Goal: Find specific page/section: Find specific page/section

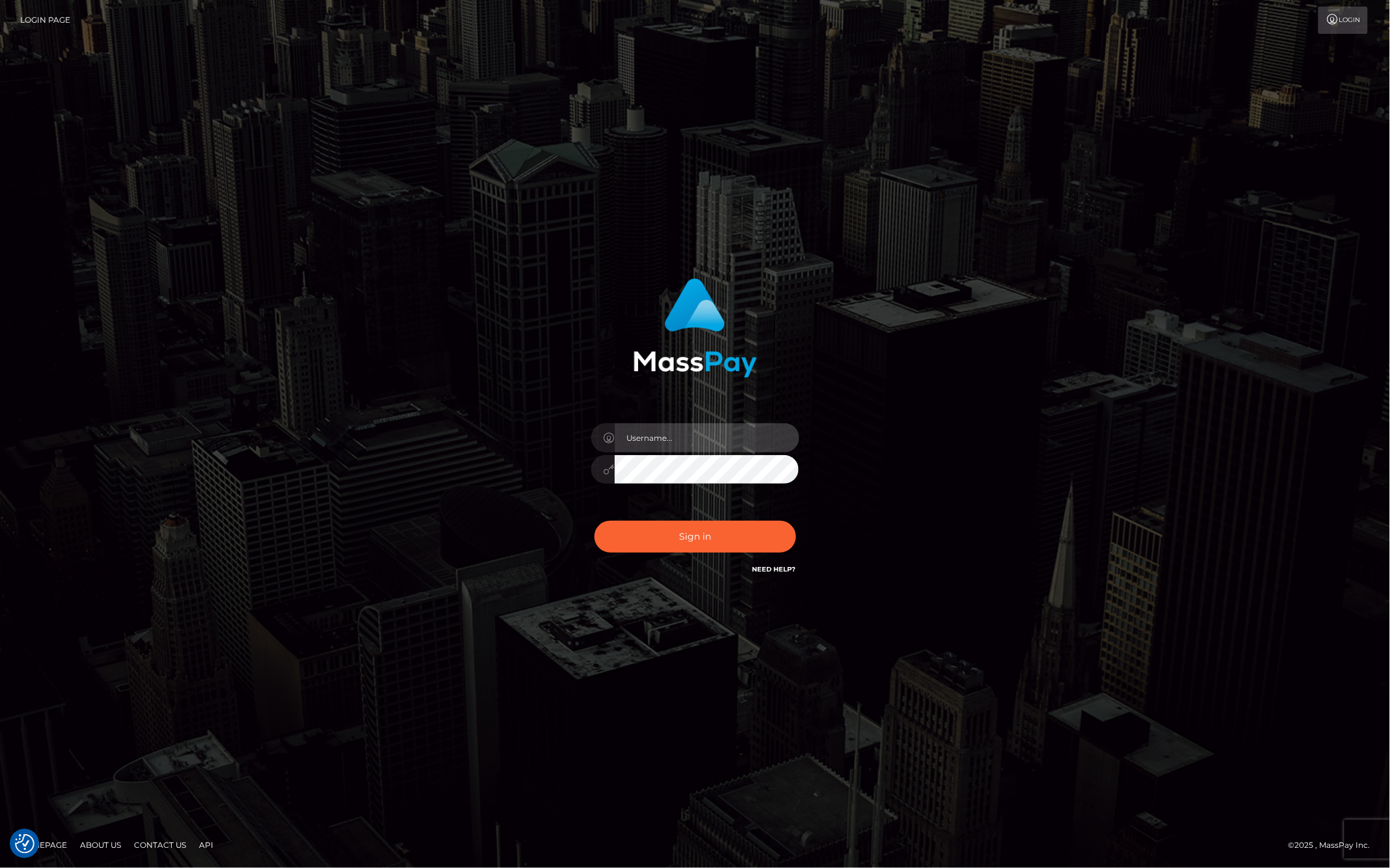
click at [724, 436] on input "text" at bounding box center [706, 437] width 184 height 29
type input "ashbil"
click at [666, 525] on button "Sign in" at bounding box center [695, 537] width 202 height 32
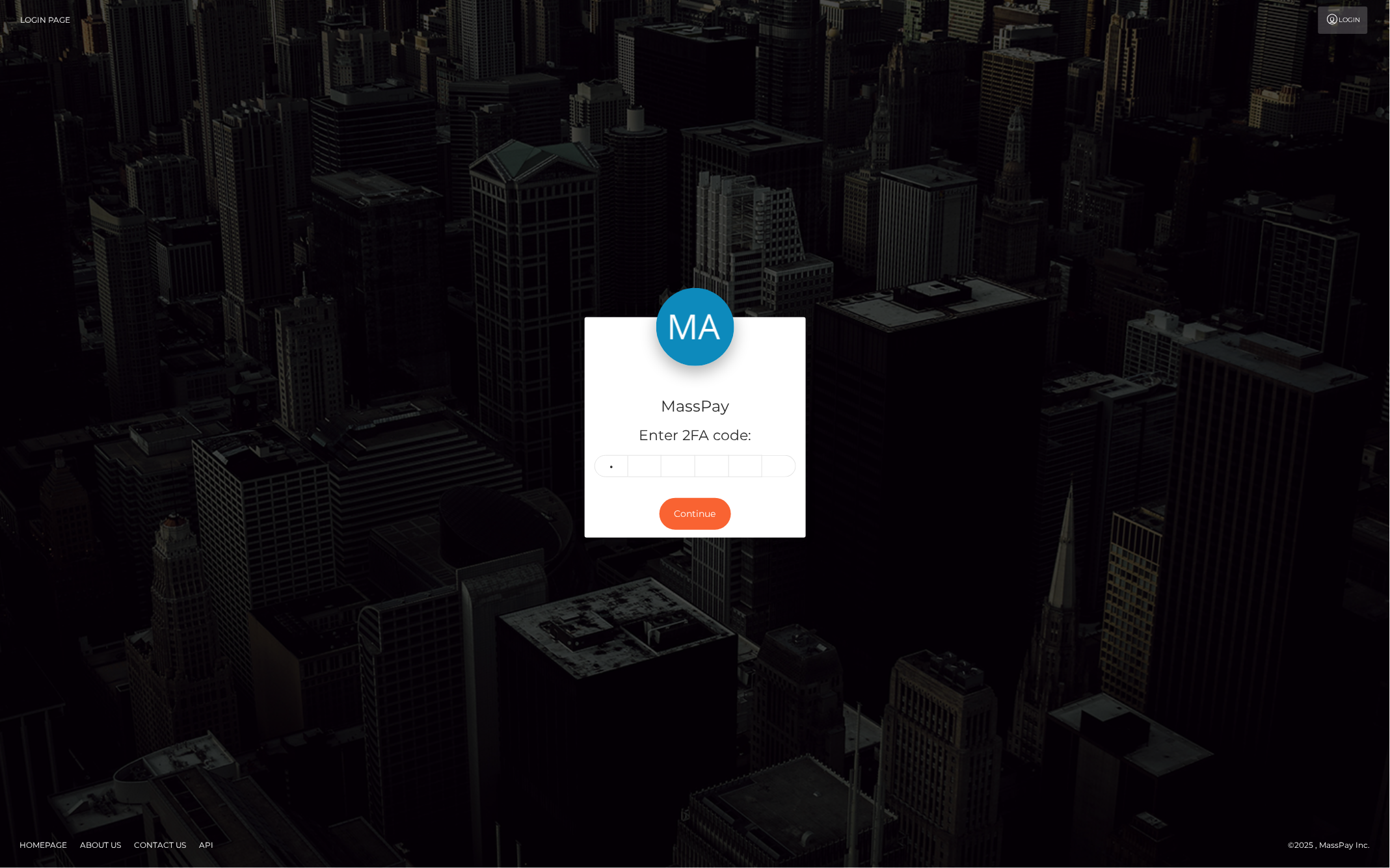
type input "5"
type input "1"
type input "3"
type input "1"
type input "2"
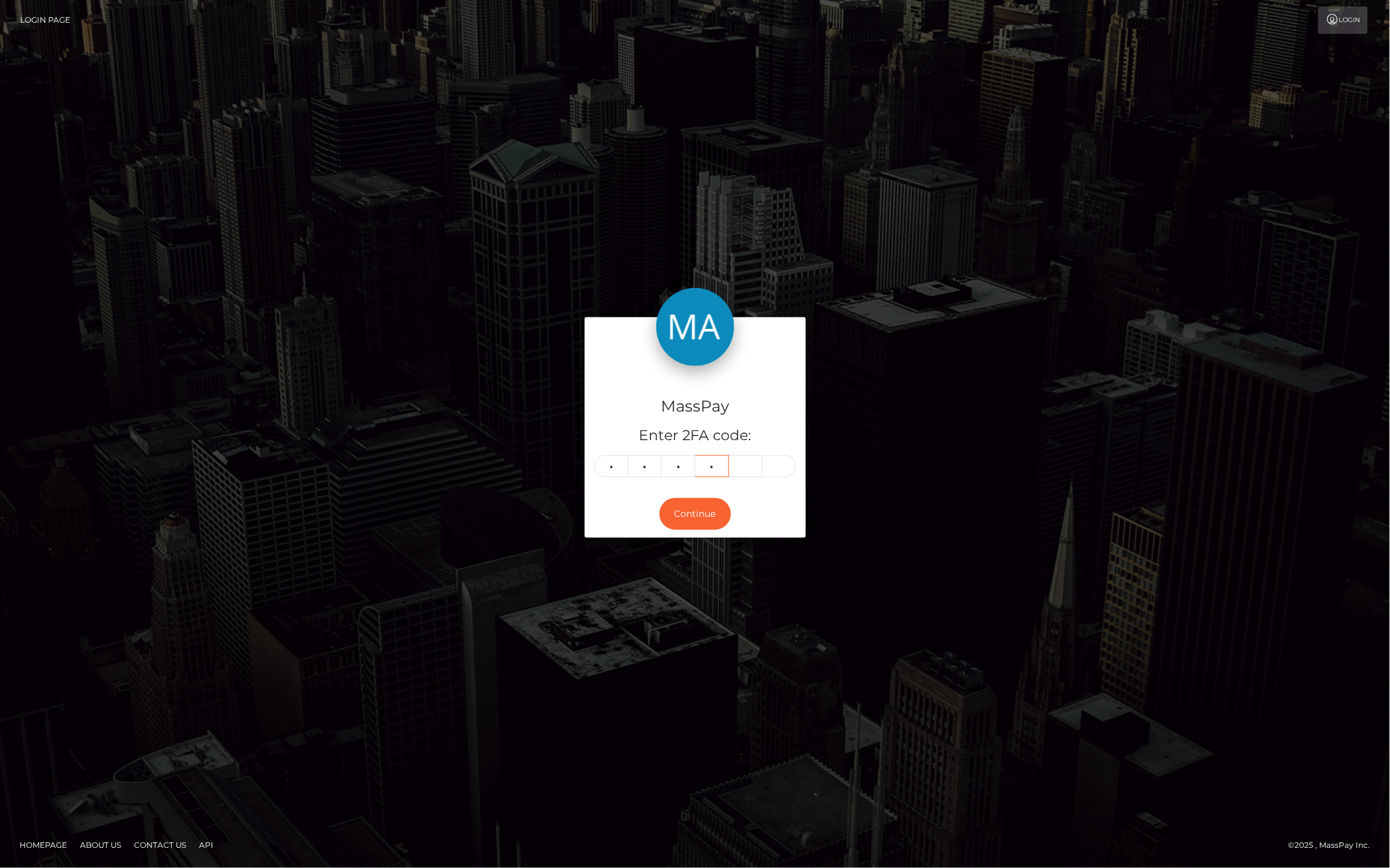
type input "1"
type input "3"
type input "9"
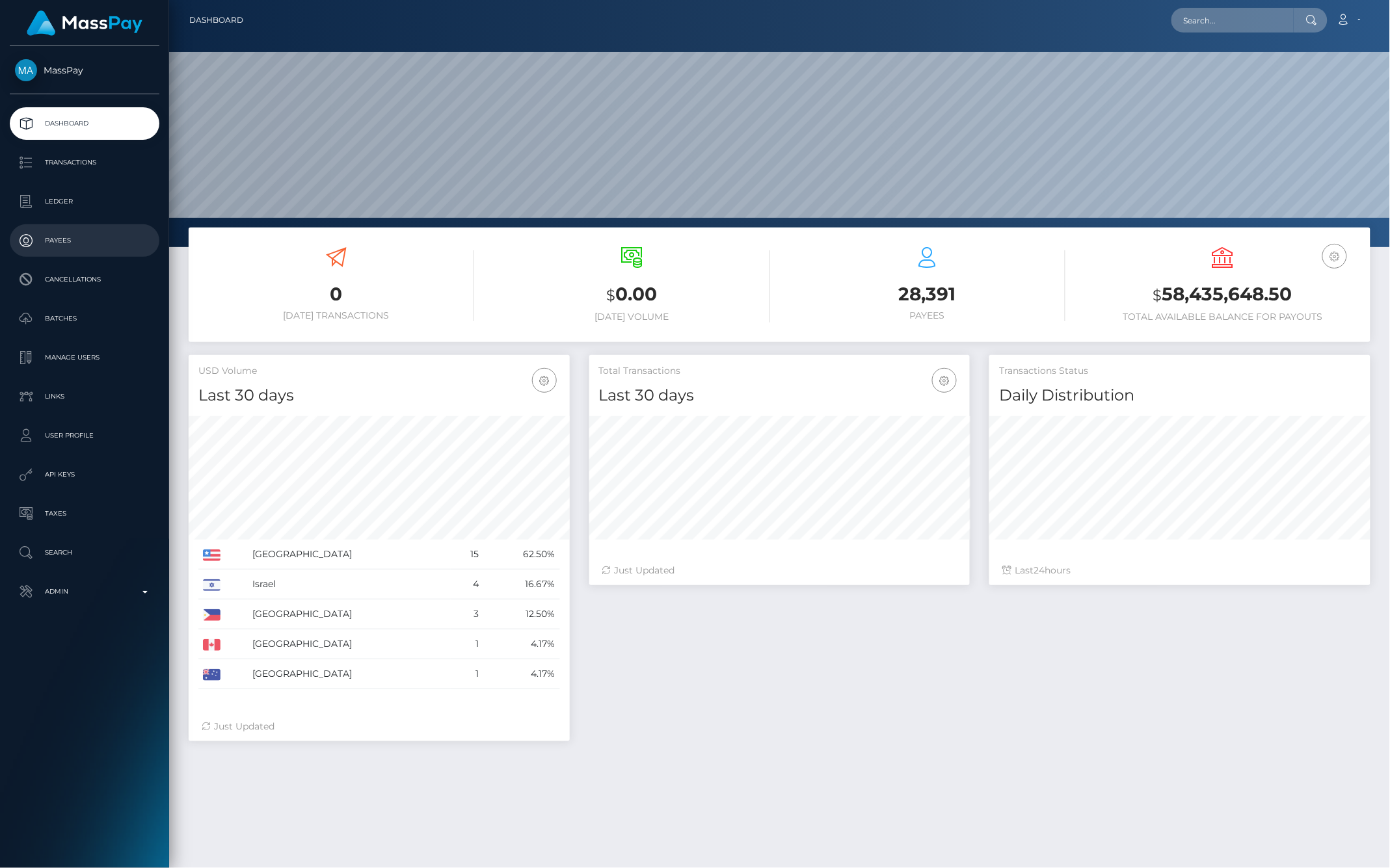
scroll to position [230, 381]
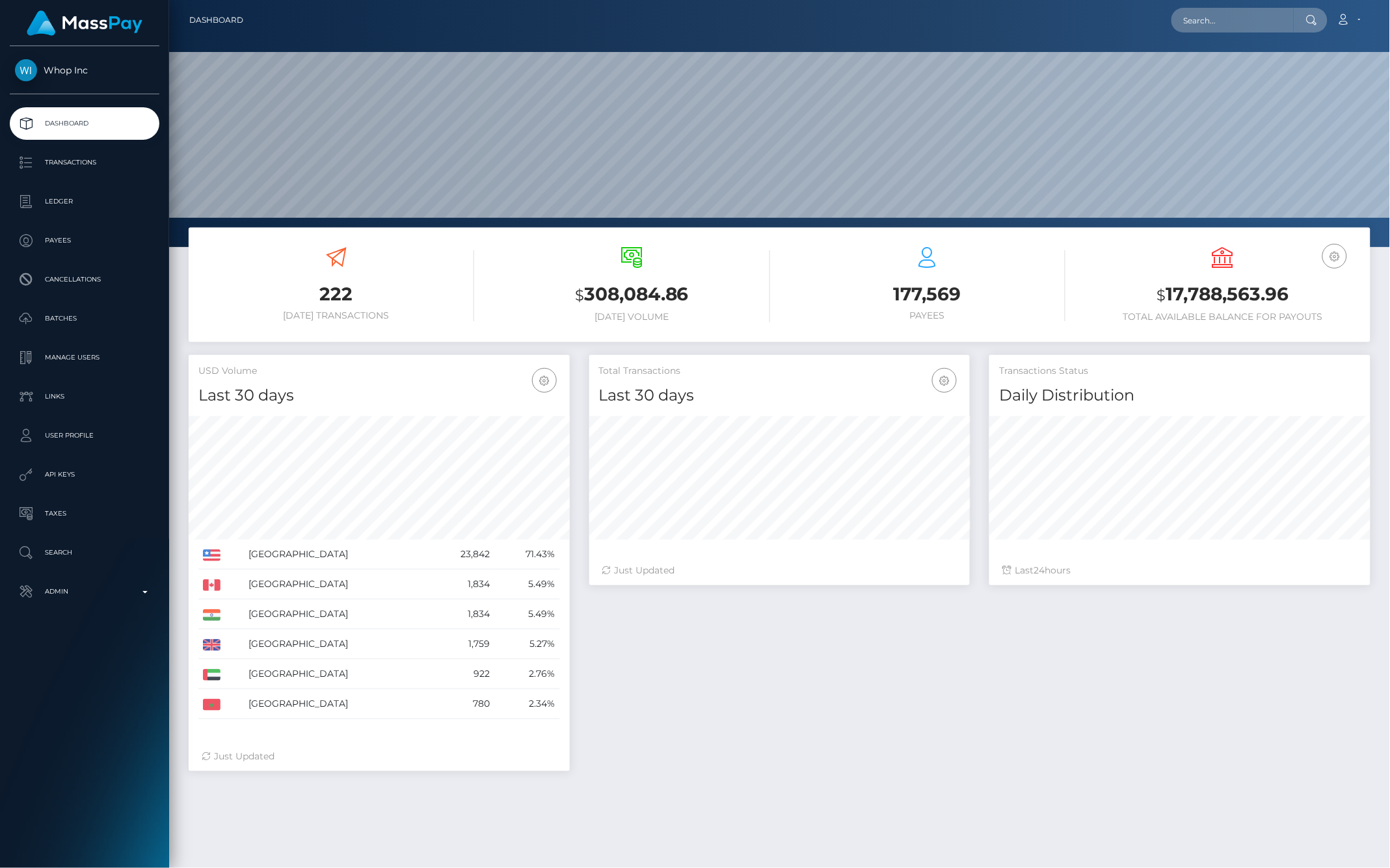
scroll to position [230, 381]
click at [69, 204] on p "Ledger" at bounding box center [84, 202] width 139 height 19
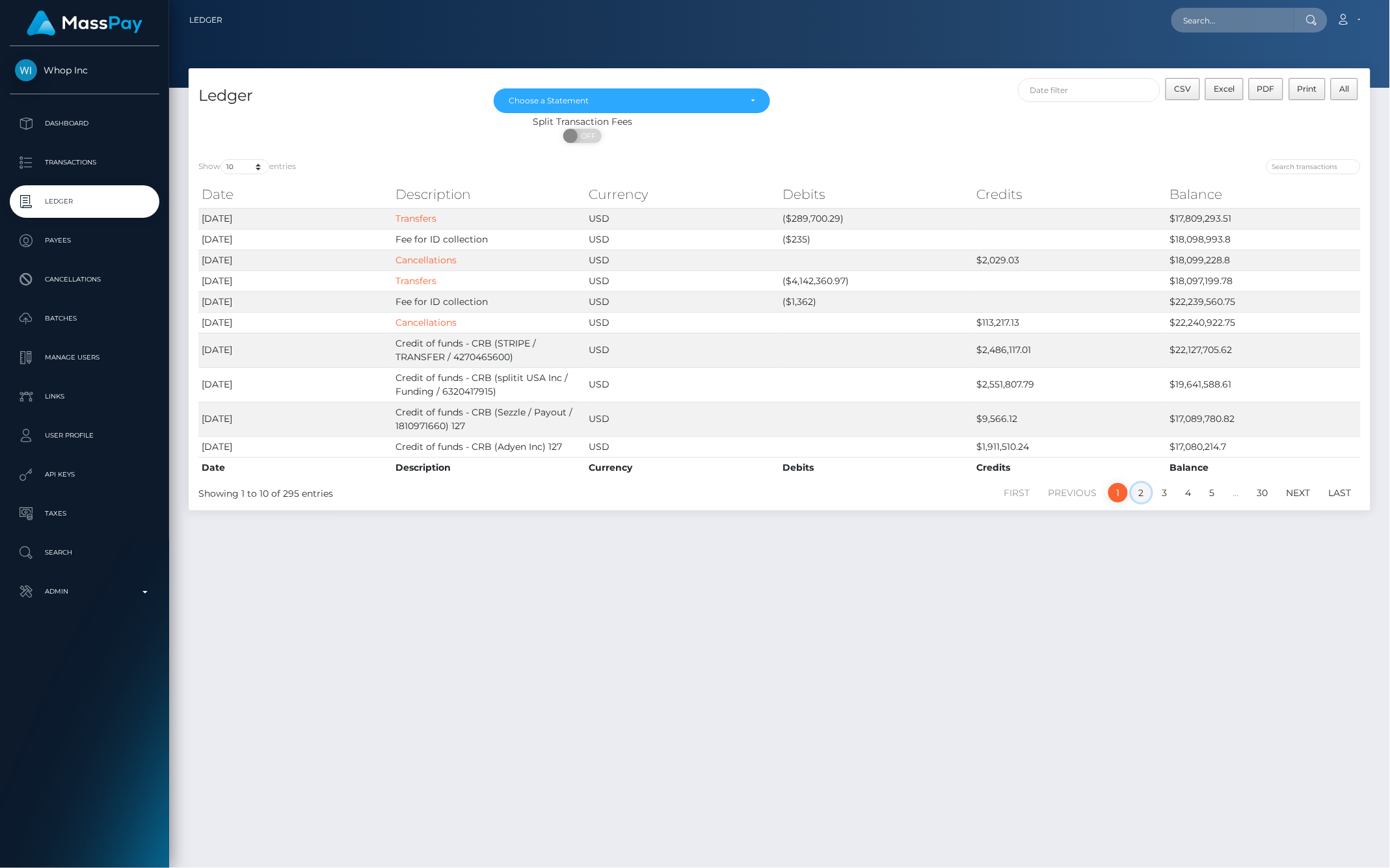
click at [1137, 492] on link "2" at bounding box center [1141, 493] width 19 height 19
